Goal: Communication & Community: Answer question/provide support

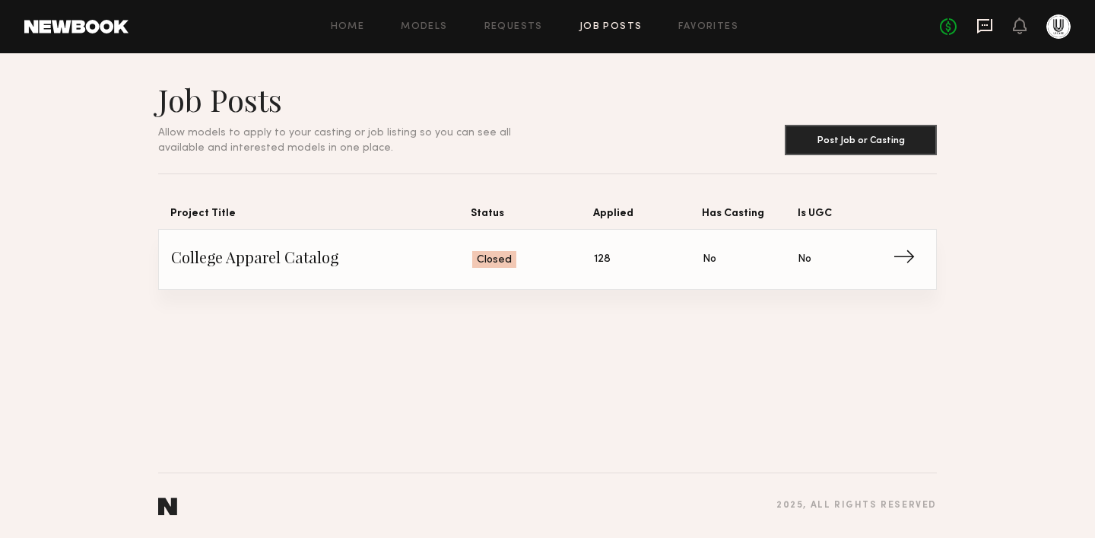
click at [991, 27] on icon at bounding box center [985, 26] width 15 height 14
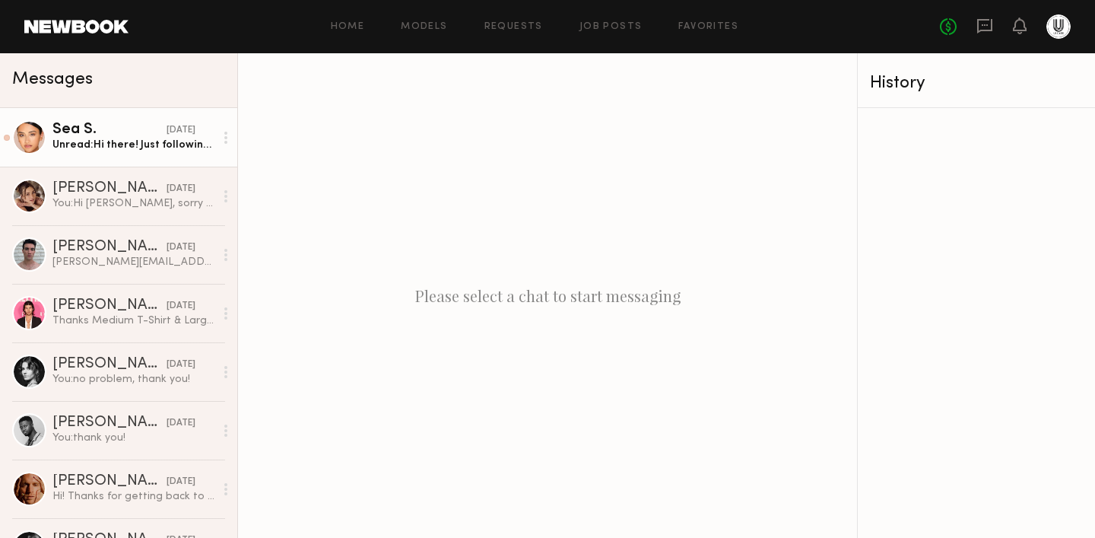
click at [93, 135] on div "Sea S." at bounding box center [109, 129] width 114 height 15
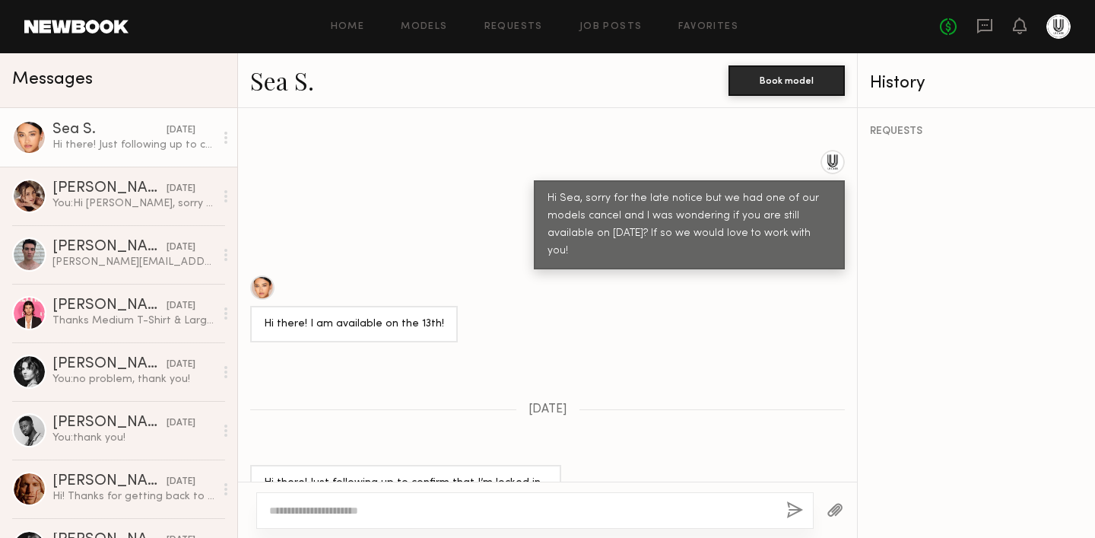
scroll to position [1254, 0]
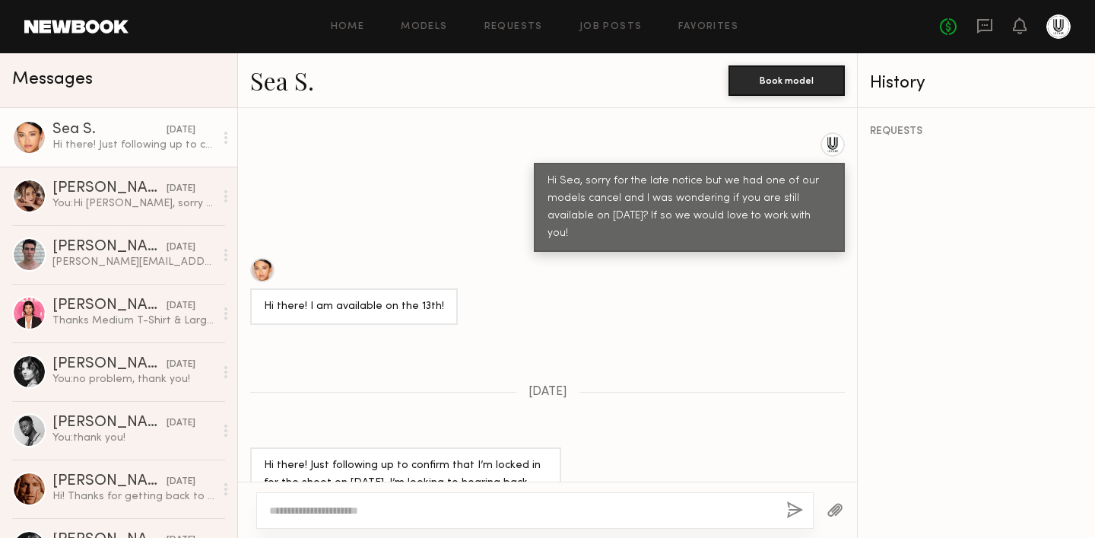
click at [380, 510] on textarea at bounding box center [521, 510] width 505 height 15
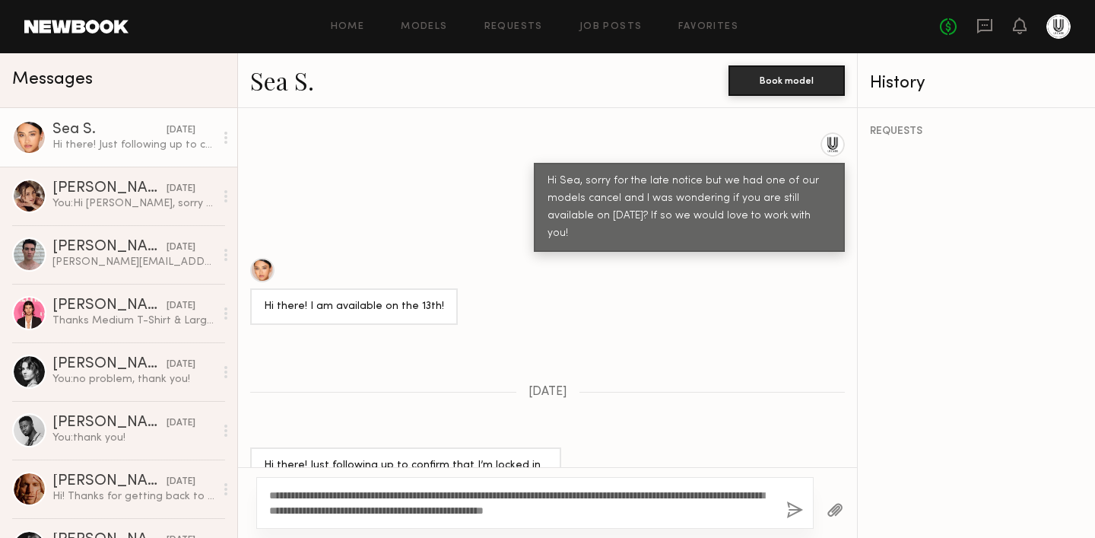
type textarea "**********"
click at [793, 512] on button "button" at bounding box center [795, 510] width 17 height 19
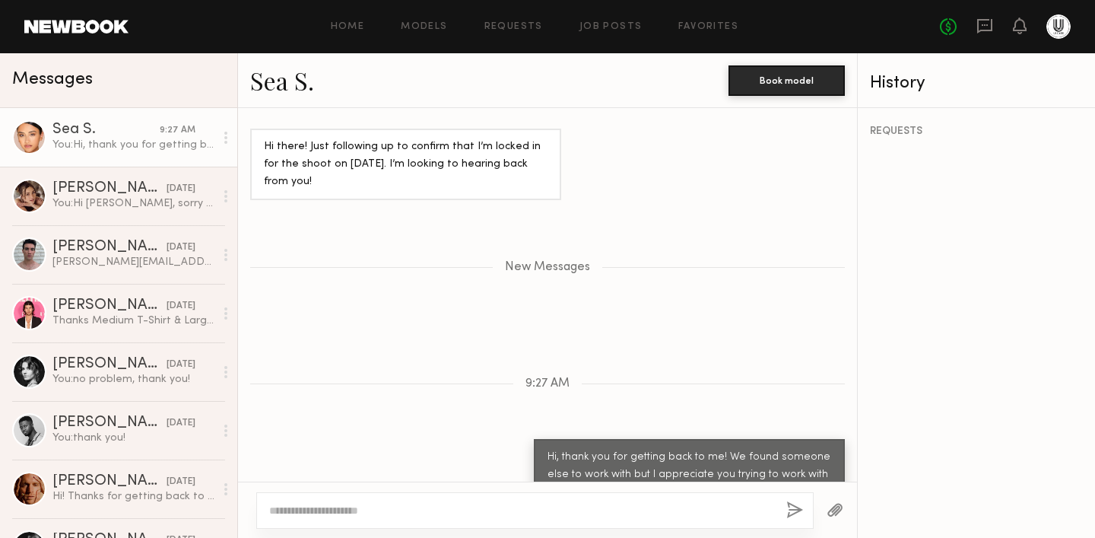
scroll to position [1580, 0]
